Goal: Information Seeking & Learning: Get advice/opinions

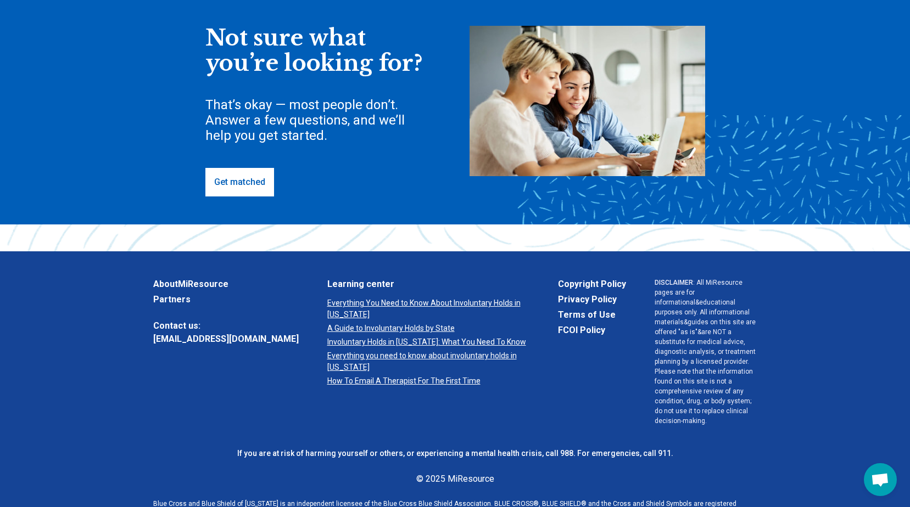
scroll to position [349, 0]
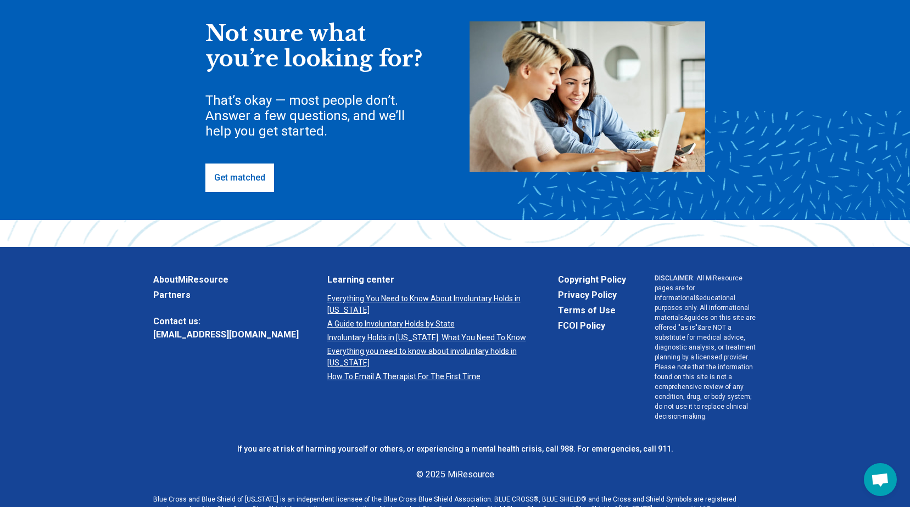
click at [252, 187] on link "Get matched" at bounding box center [239, 178] width 69 height 29
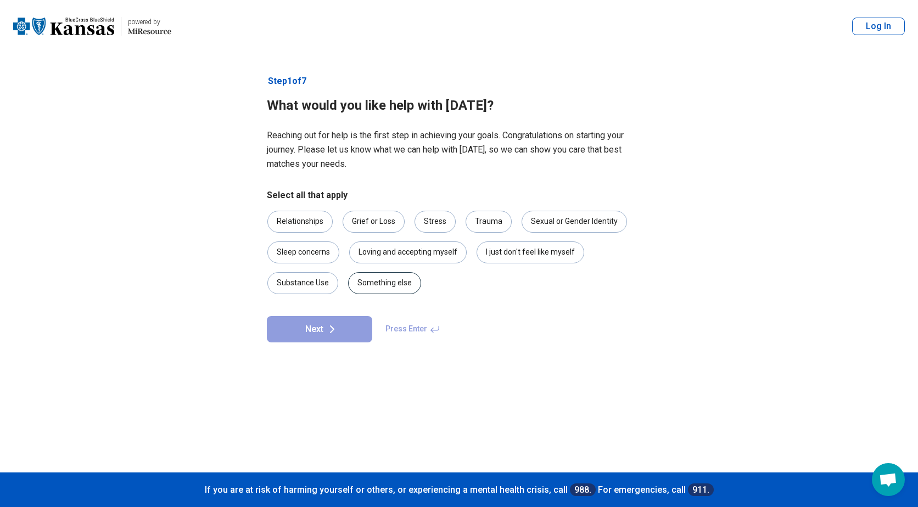
click at [380, 288] on div "Something else" at bounding box center [384, 283] width 73 height 22
click at [354, 328] on button "Next" at bounding box center [319, 329] width 105 height 26
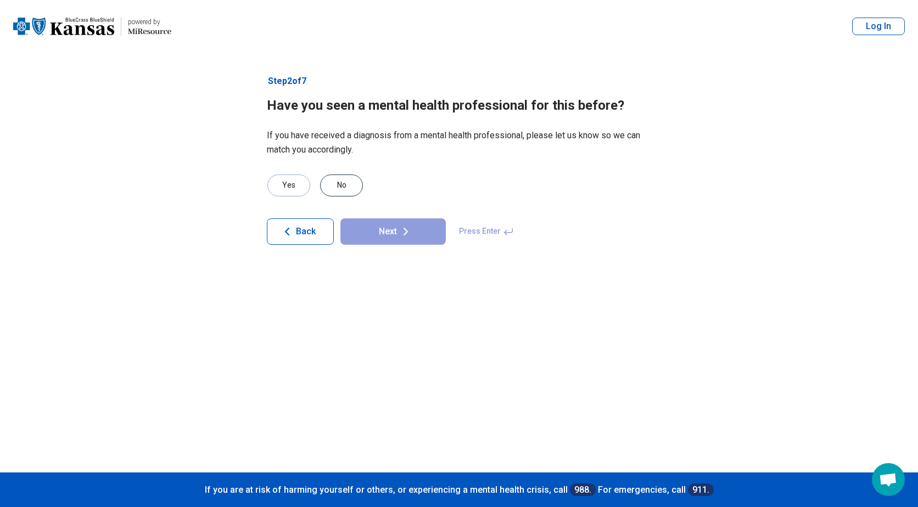
click at [328, 192] on div "No" at bounding box center [341, 186] width 43 height 22
click at [348, 237] on button "Next" at bounding box center [393, 232] width 105 height 26
click at [306, 184] on div "Yes" at bounding box center [288, 186] width 43 height 22
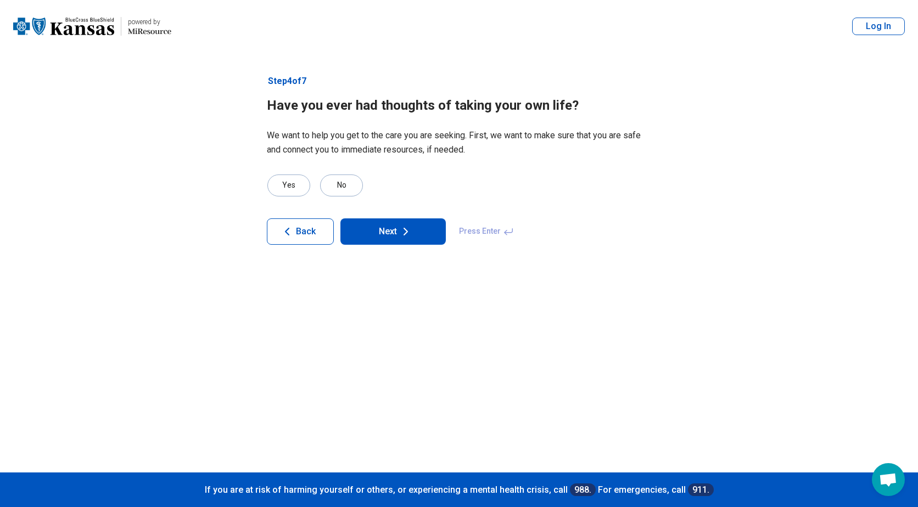
click at [369, 237] on button "Next" at bounding box center [393, 232] width 105 height 26
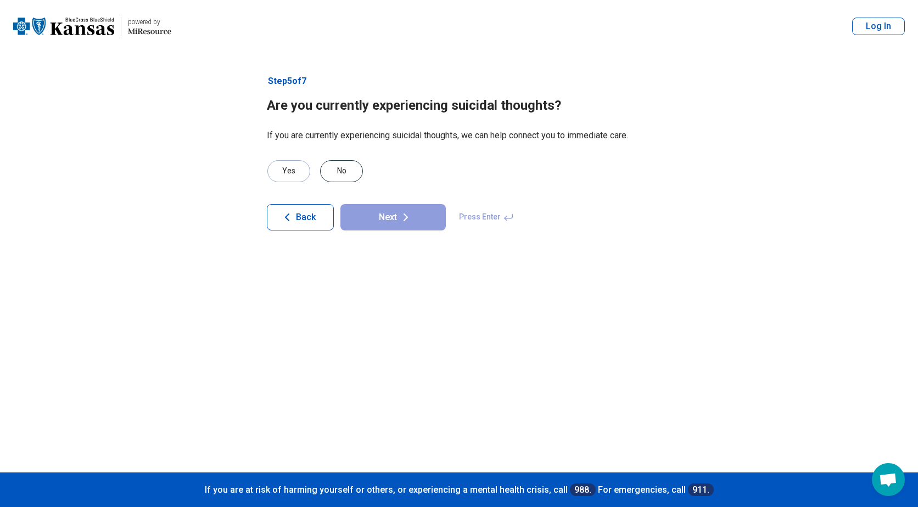
click at [350, 172] on div "No" at bounding box center [341, 171] width 43 height 22
click at [386, 213] on button "Next" at bounding box center [393, 217] width 105 height 26
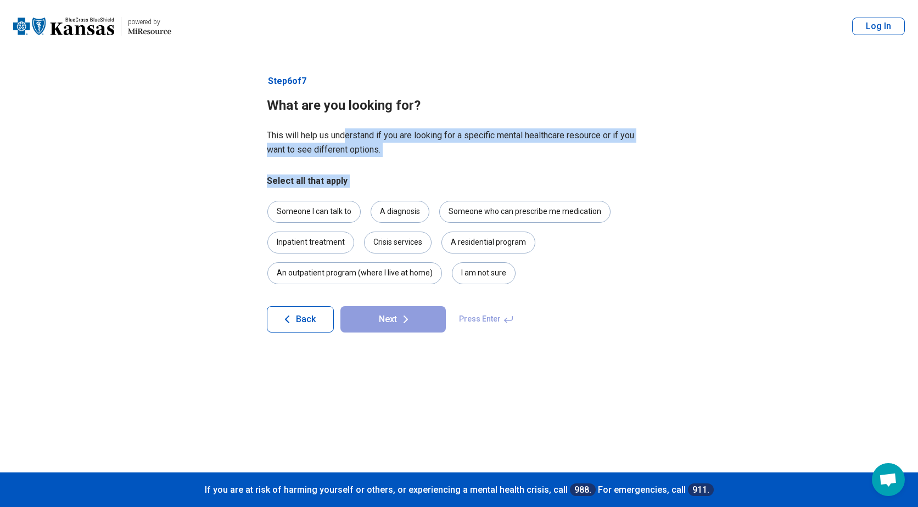
drag, startPoint x: 354, startPoint y: 164, endPoint x: 366, endPoint y: 188, distance: 27.5
click at [366, 188] on article "Step 6 of 7 What are you looking for? This will help us understand if you are l…" at bounding box center [459, 263] width 420 height 420
drag, startPoint x: 366, startPoint y: 188, endPoint x: 426, endPoint y: 173, distance: 61.8
click at [426, 173] on article "Step 6 of 7 What are you looking for? This will help us understand if you are l…" at bounding box center [459, 263] width 420 height 420
